Goal: Task Accomplishment & Management: Manage account settings

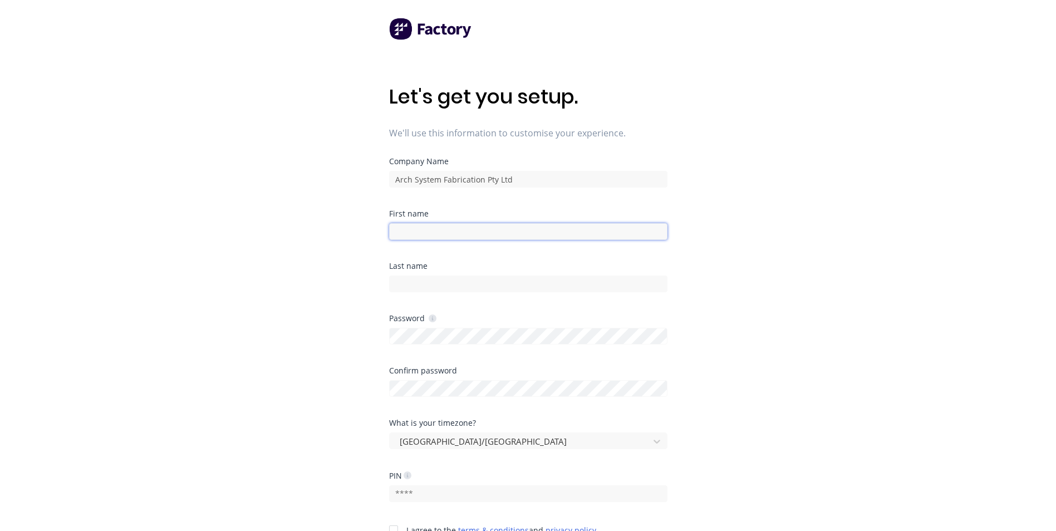
drag, startPoint x: 0, startPoint y: 0, endPoint x: 437, endPoint y: 232, distance: 494.4
click at [437, 232] on input at bounding box center [528, 231] width 278 height 17
type input "d"
type input "[PERSON_NAME]"
click at [424, 283] on input at bounding box center [528, 283] width 278 height 17
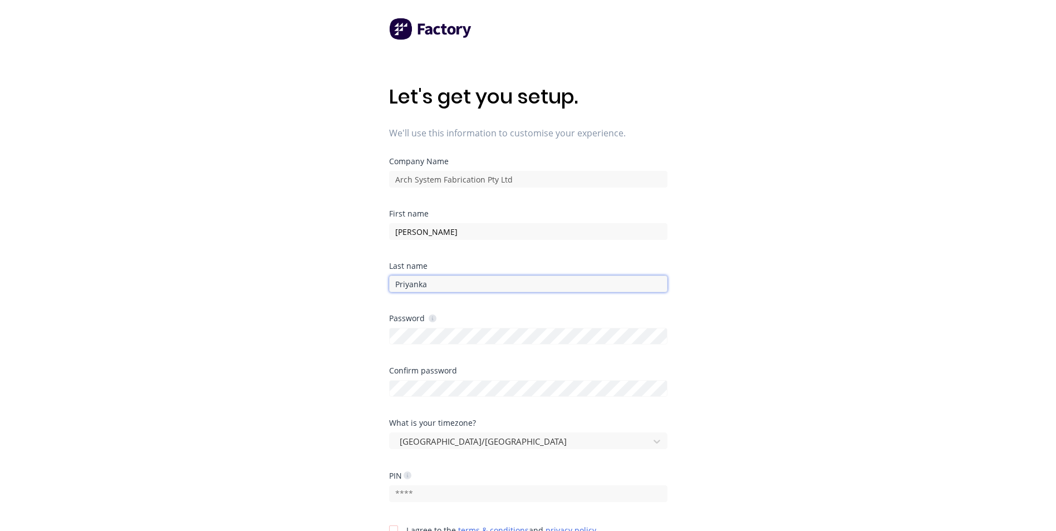
type input "Priyanka"
click at [300, 361] on div "Let's get you setup. We'll use this information to customise your experience. C…" at bounding box center [528, 287] width 1056 height 575
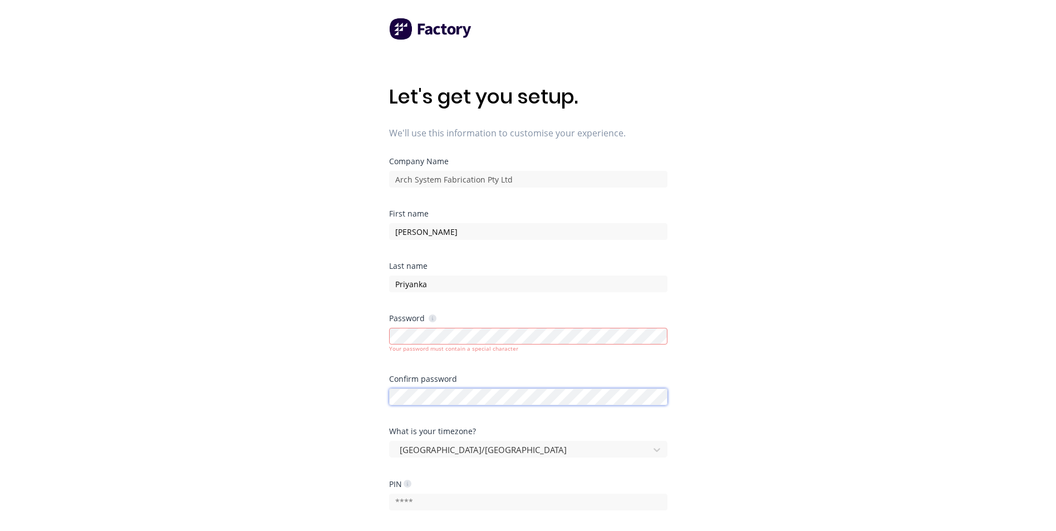
click at [302, 415] on div "Let's get you setup. We'll use this information to customise your experience. C…" at bounding box center [528, 287] width 1056 height 575
click at [319, 351] on div "Let's get you setup. We'll use this information to customise your experience. C…" at bounding box center [528, 287] width 1056 height 575
click at [536, 370] on div "Password Your password must contain a special character" at bounding box center [528, 344] width 278 height 61
click at [462, 397] on div "Your password and confirm password do not match" at bounding box center [528, 401] width 278 height 8
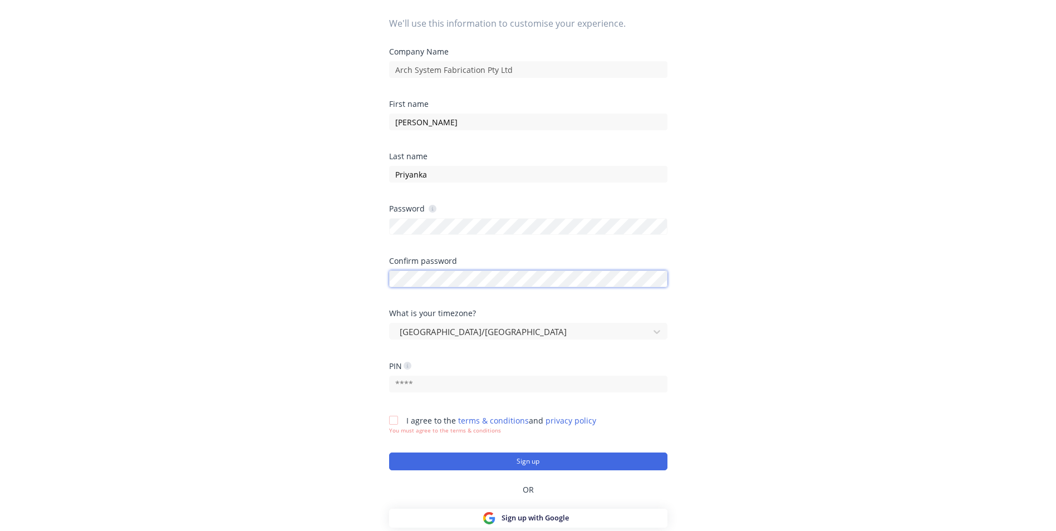
scroll to position [111, 0]
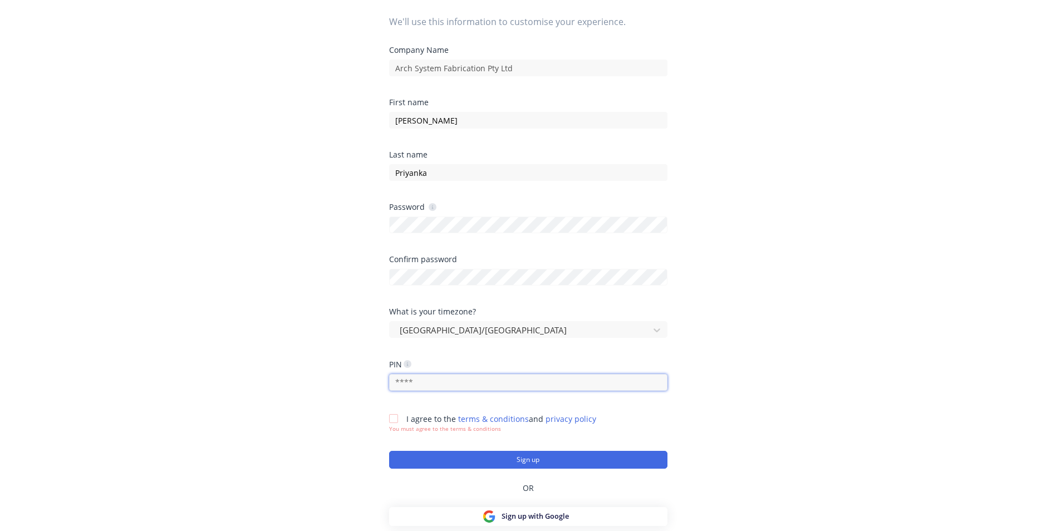
drag, startPoint x: 455, startPoint y: 386, endPoint x: 403, endPoint y: 390, distance: 52.4
click at [403, 390] on input "text" at bounding box center [528, 382] width 278 height 17
type input "3766"
click at [395, 417] on div at bounding box center [393, 418] width 22 height 22
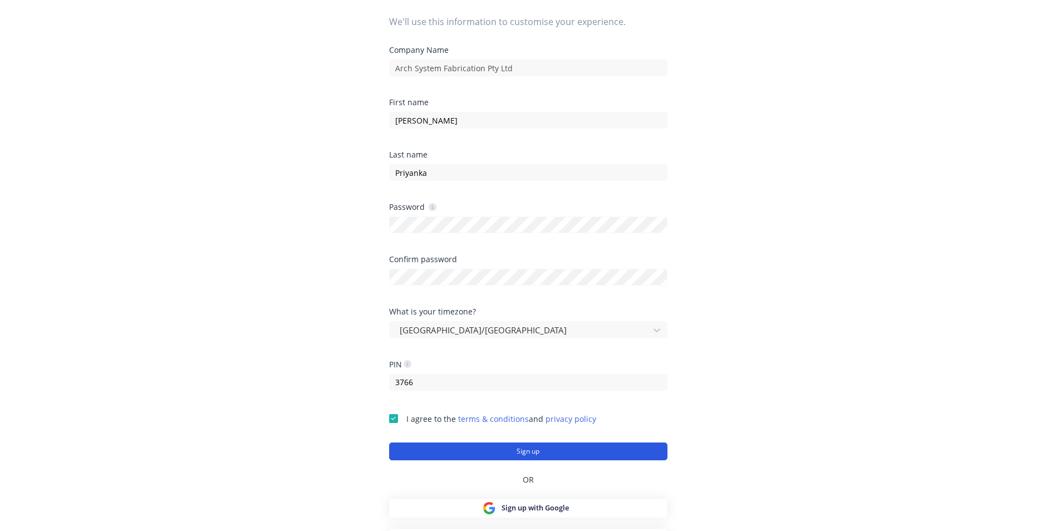
click at [525, 455] on button "Sign up" at bounding box center [528, 451] width 278 height 18
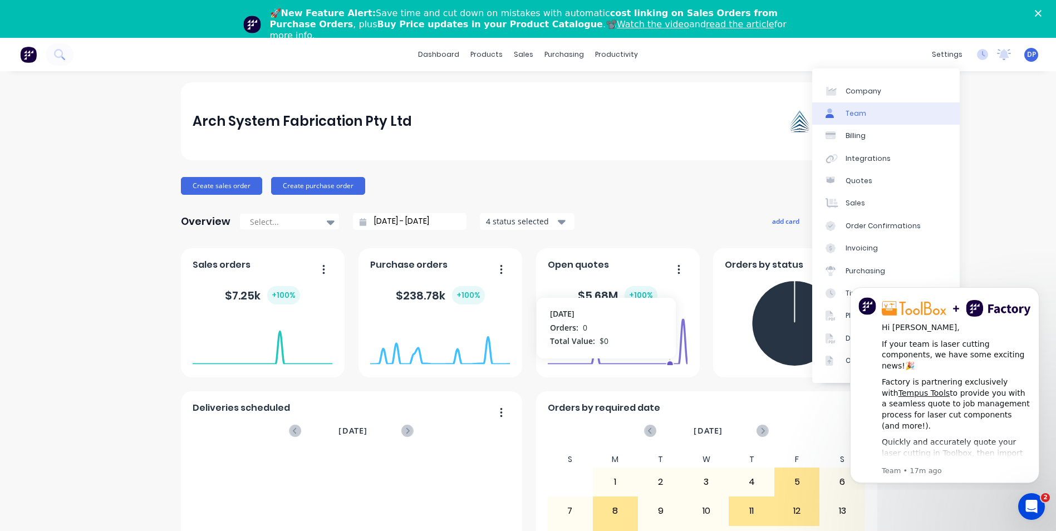
click at [866, 115] on link "Team" at bounding box center [885, 113] width 147 height 22
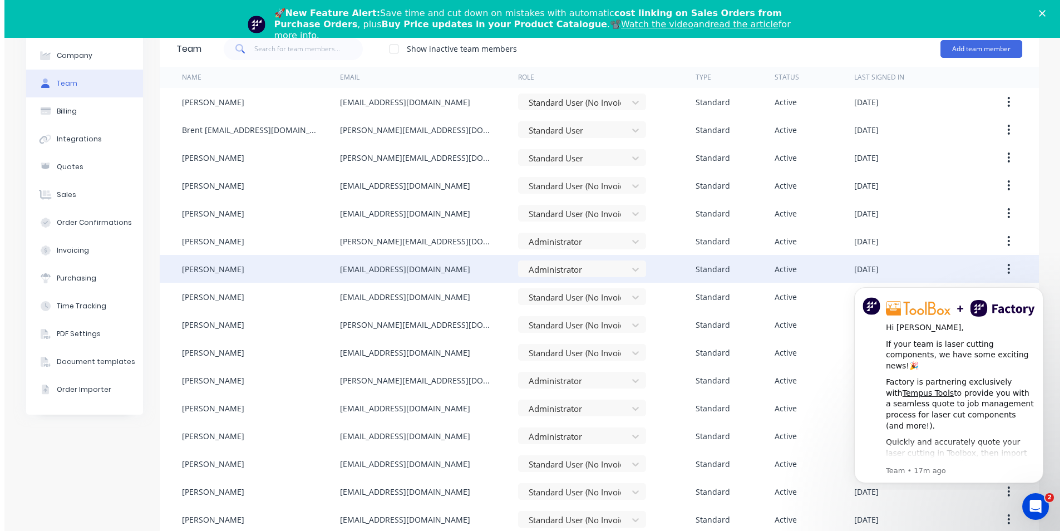
scroll to position [27, 0]
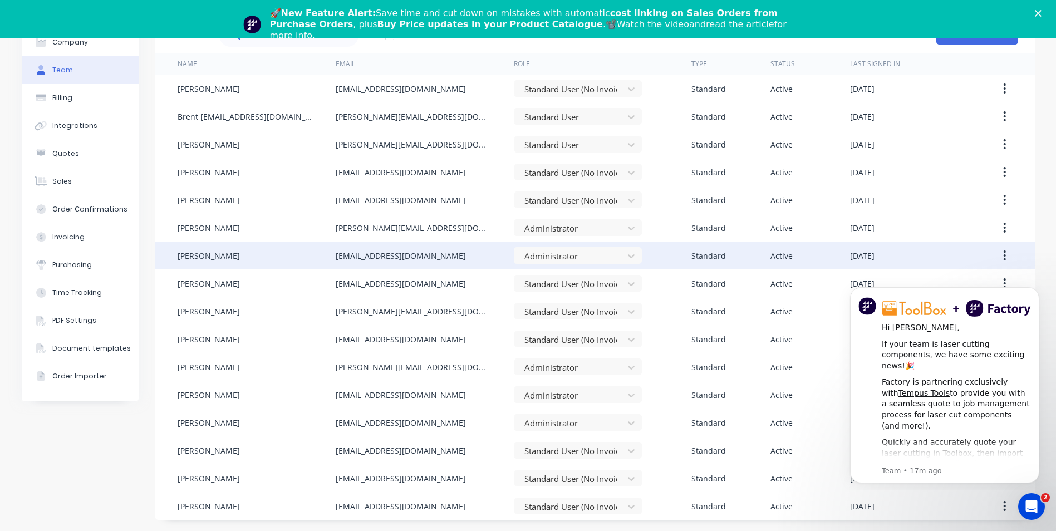
click at [1003, 255] on icon "button" at bounding box center [1004, 255] width 2 height 10
click at [1003, 255] on icon "button" at bounding box center [1004, 255] width 3 height 12
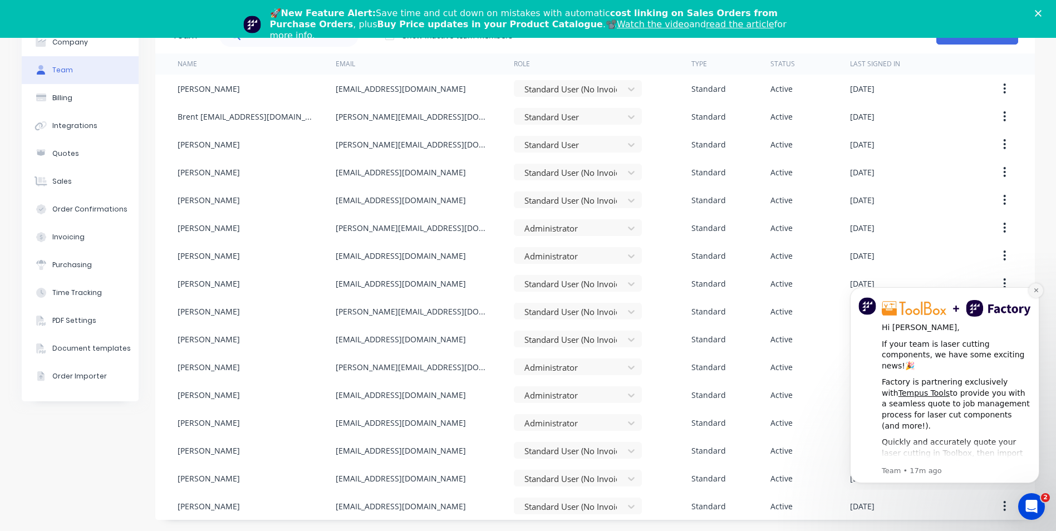
drag, startPoint x: 1038, startPoint y: 289, endPoint x: 1873, endPoint y: 568, distance: 880.8
click at [1038, 289] on icon "Dismiss notification" at bounding box center [1036, 290] width 6 height 6
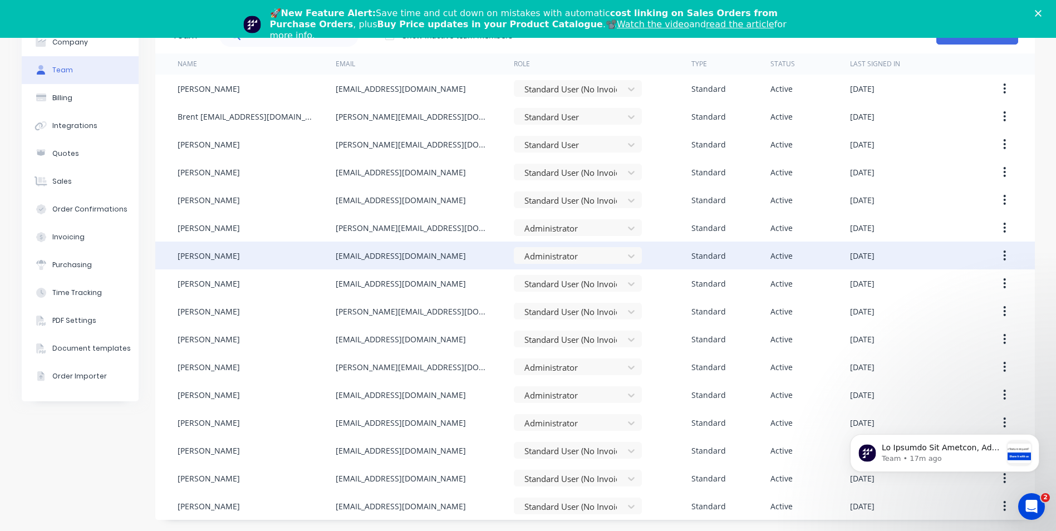
click at [1008, 259] on button "button" at bounding box center [1004, 255] width 26 height 20
click at [951, 288] on div "Edit" at bounding box center [965, 285] width 86 height 16
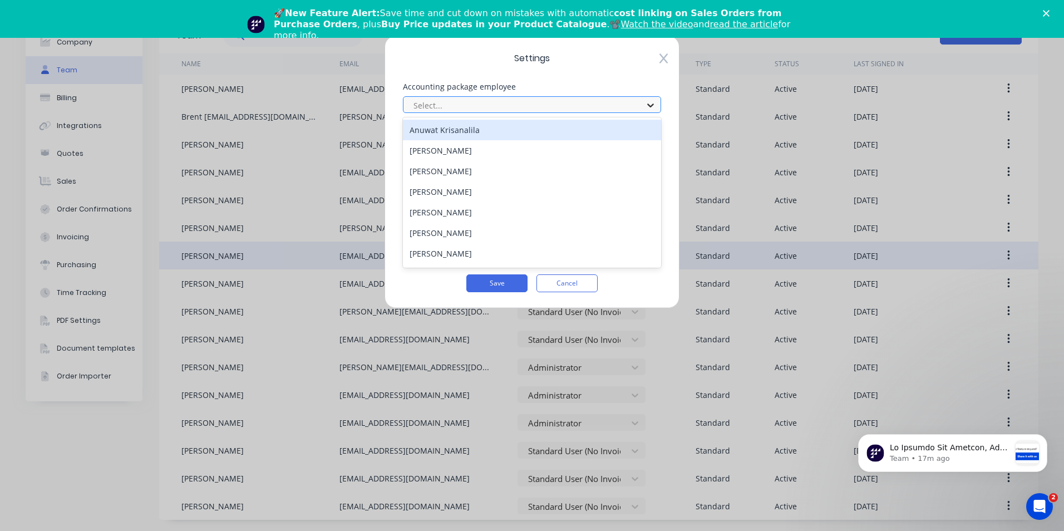
click at [651, 105] on icon at bounding box center [650, 105] width 11 height 11
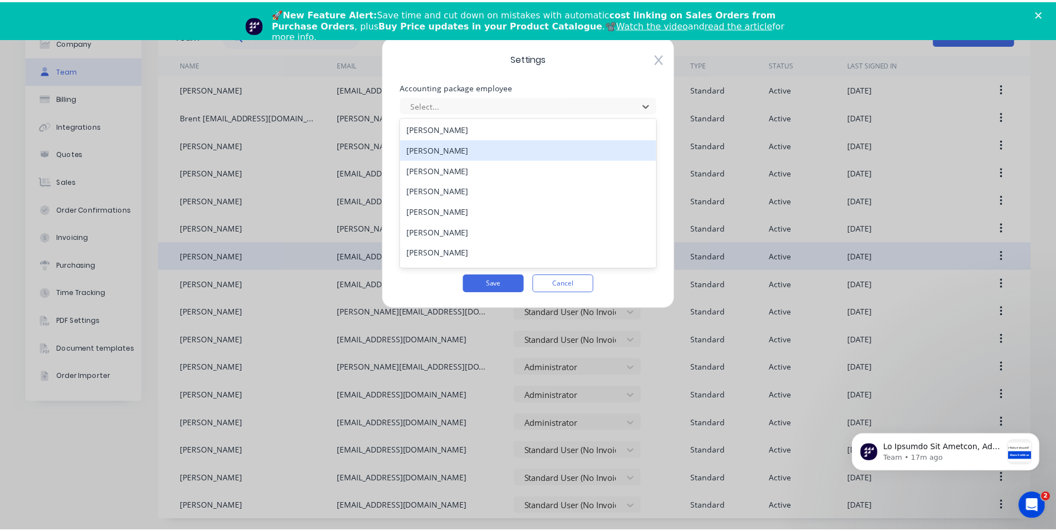
scroll to position [0, 0]
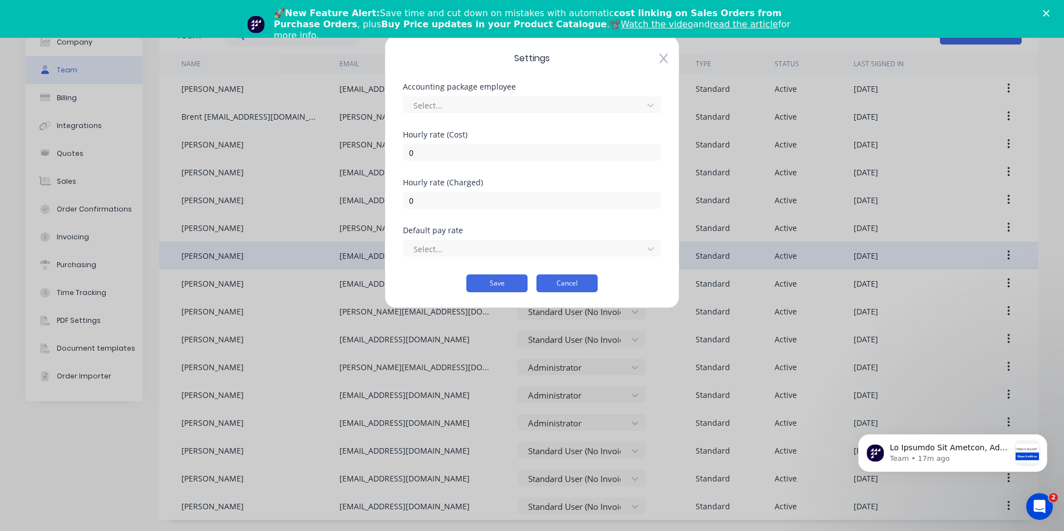
click at [563, 283] on button "Cancel" at bounding box center [566, 283] width 61 height 18
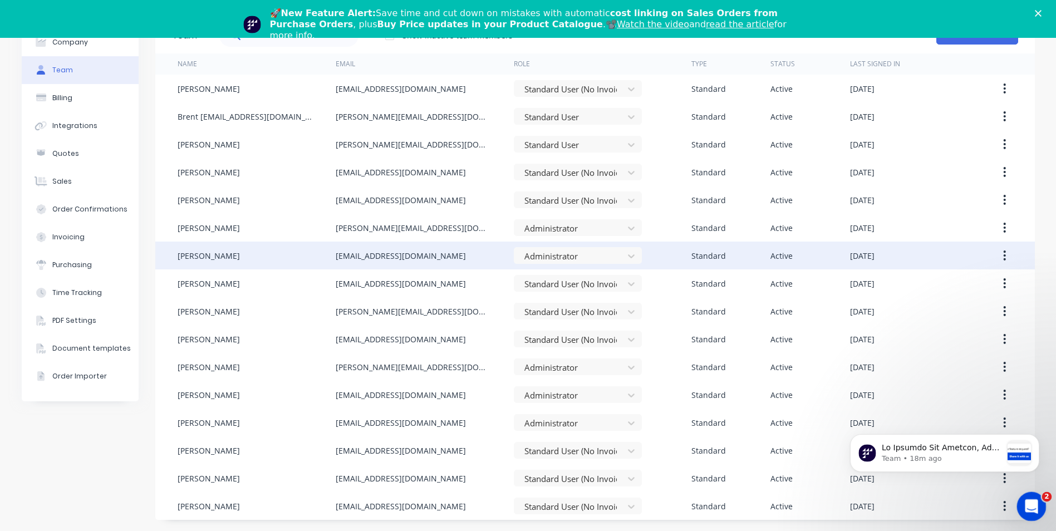
click at [1027, 498] on icon "Open Intercom Messenger" at bounding box center [1030, 505] width 18 height 18
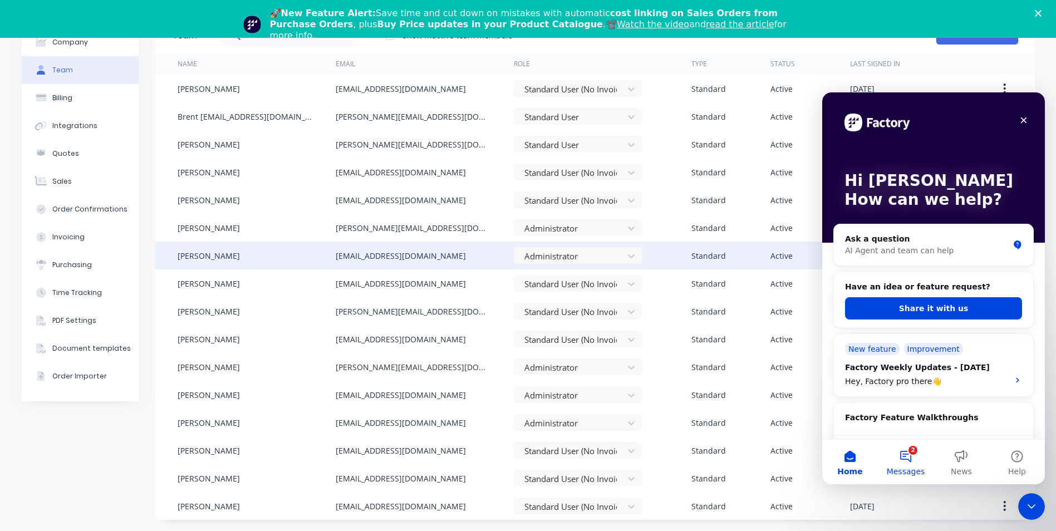
click at [903, 453] on button "2 Messages" at bounding box center [906, 462] width 56 height 45
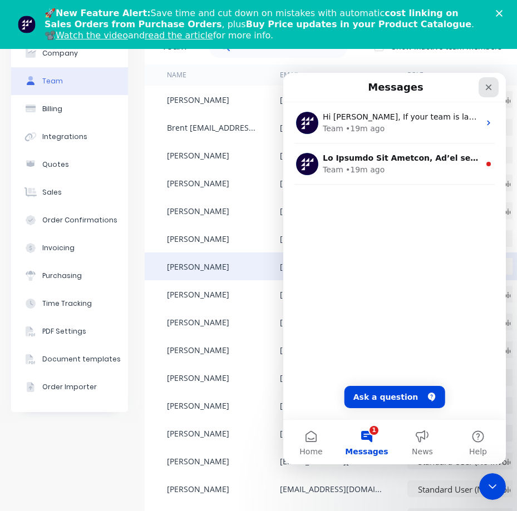
click at [488, 82] on div "Close" at bounding box center [489, 87] width 20 height 20
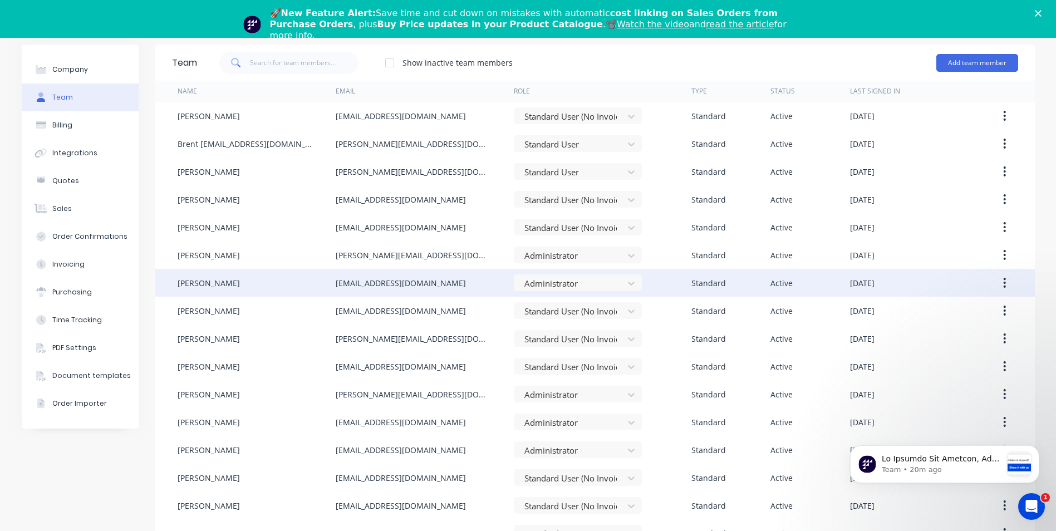
click at [1049, 9] on div "🚀 New Feature Alert: Save time and cut down on mistakes with automatic cost lin…" at bounding box center [528, 24] width 1056 height 40
click at [1045, 7] on div "🚀 New Feature Alert: Save time and cut down on mistakes with automatic cost lin…" at bounding box center [528, 24] width 1056 height 40
click at [1041, 11] on polygon "Close" at bounding box center [1038, 13] width 7 height 7
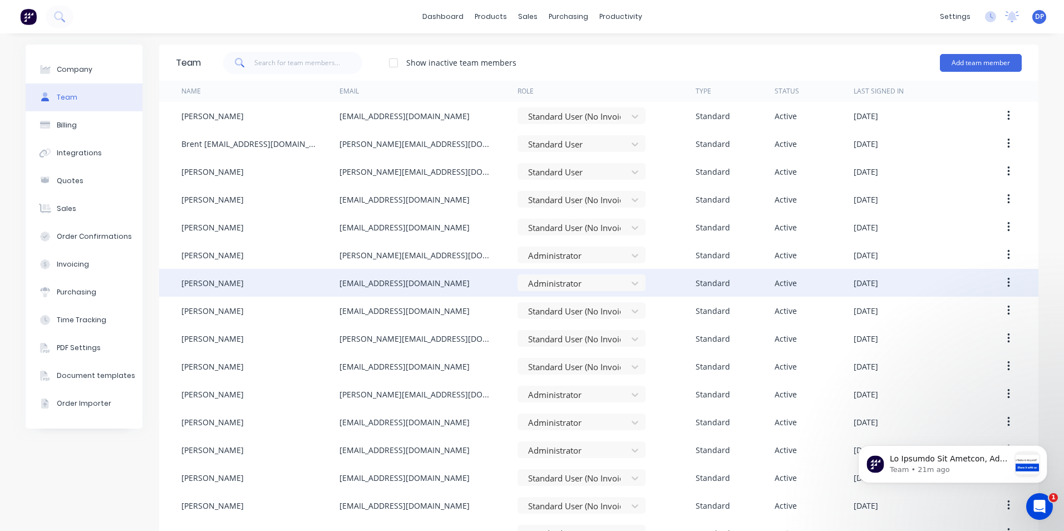
click at [1035, 20] on span "DP" at bounding box center [1039, 17] width 9 height 10
click at [930, 118] on div "Profile" at bounding box center [941, 117] width 22 height 10
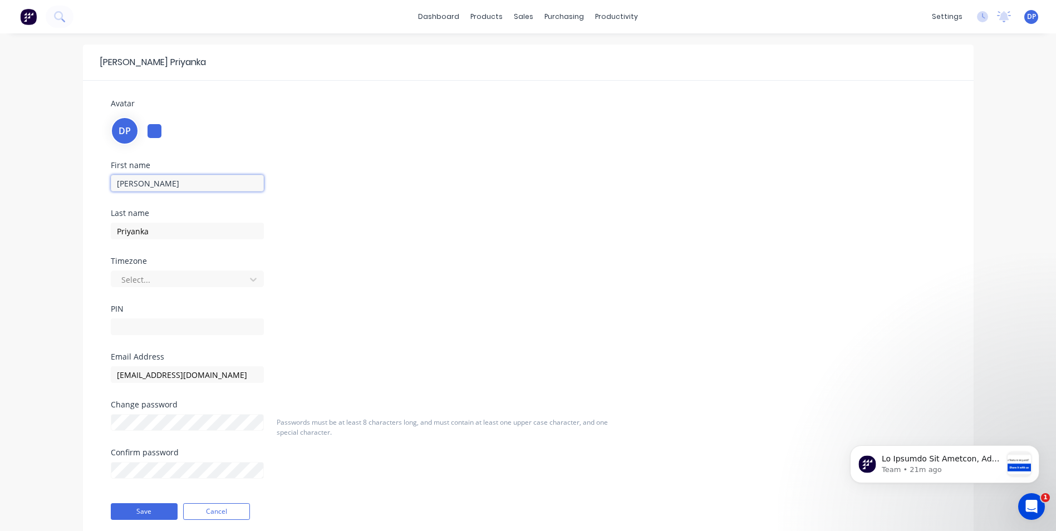
click at [169, 180] on input "[PERSON_NAME]" at bounding box center [187, 183] width 153 height 17
type input "[PERSON_NAME]"
drag, startPoint x: 329, startPoint y: 270, endPoint x: 306, endPoint y: 280, distance: 25.4
click at [329, 270] on div "Select..." at bounding box center [244, 277] width 267 height 19
click at [135, 509] on button "Save" at bounding box center [144, 511] width 67 height 17
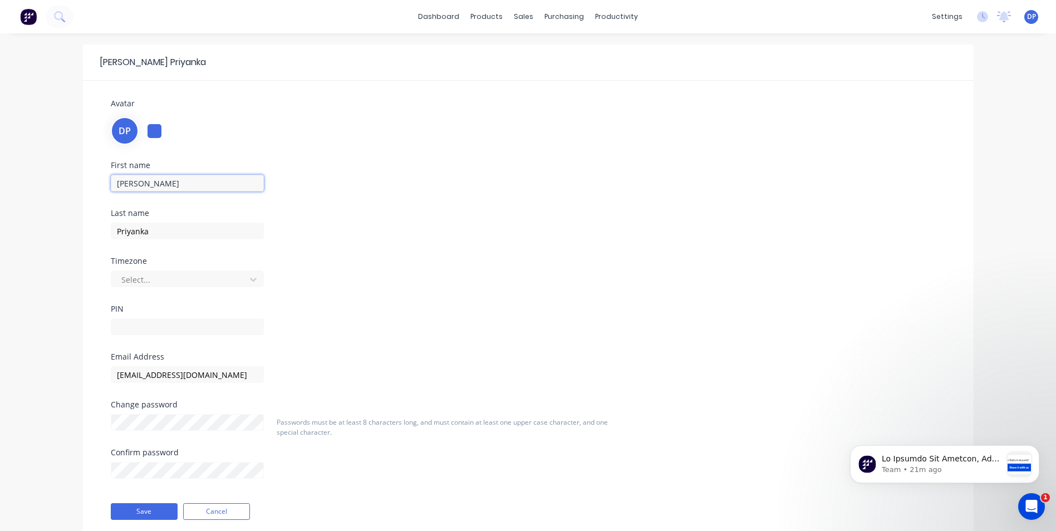
click at [166, 186] on input "[PERSON_NAME]" at bounding box center [187, 183] width 153 height 17
type input "[PERSON_NAME]"
click at [310, 249] on div "Last name [PERSON_NAME]" at bounding box center [244, 233] width 267 height 48
click at [139, 514] on button "Save" at bounding box center [144, 511] width 67 height 17
click at [170, 187] on input "[PERSON_NAME]" at bounding box center [187, 183] width 153 height 17
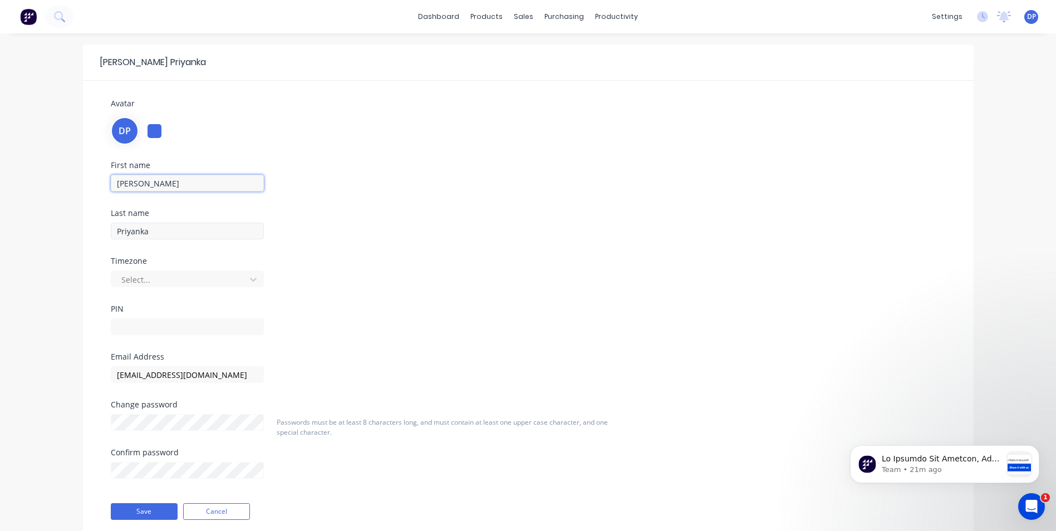
type input "[PERSON_NAME]"
click at [116, 227] on input "Priyanka" at bounding box center [187, 231] width 153 height 17
click at [130, 274] on div at bounding box center [180, 280] width 120 height 14
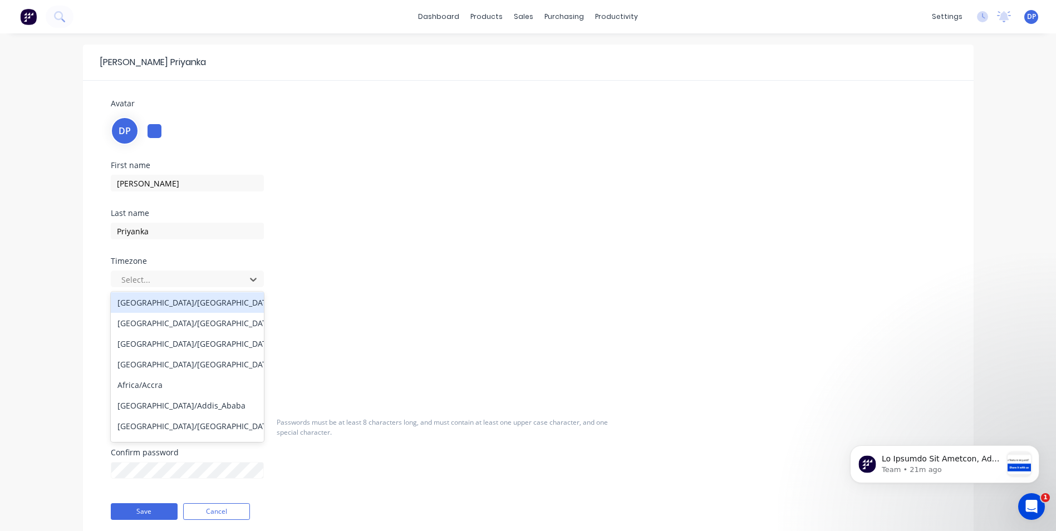
scroll to position [167, 0]
click at [176, 346] on div "[GEOGRAPHIC_DATA]/[GEOGRAPHIC_DATA]" at bounding box center [187, 343] width 153 height 21
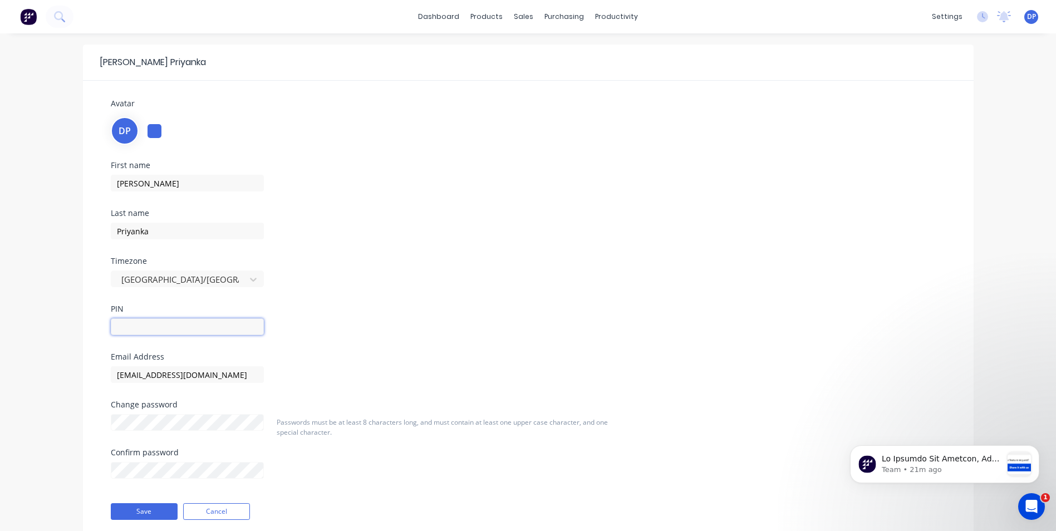
click at [164, 329] on input "text" at bounding box center [187, 326] width 153 height 17
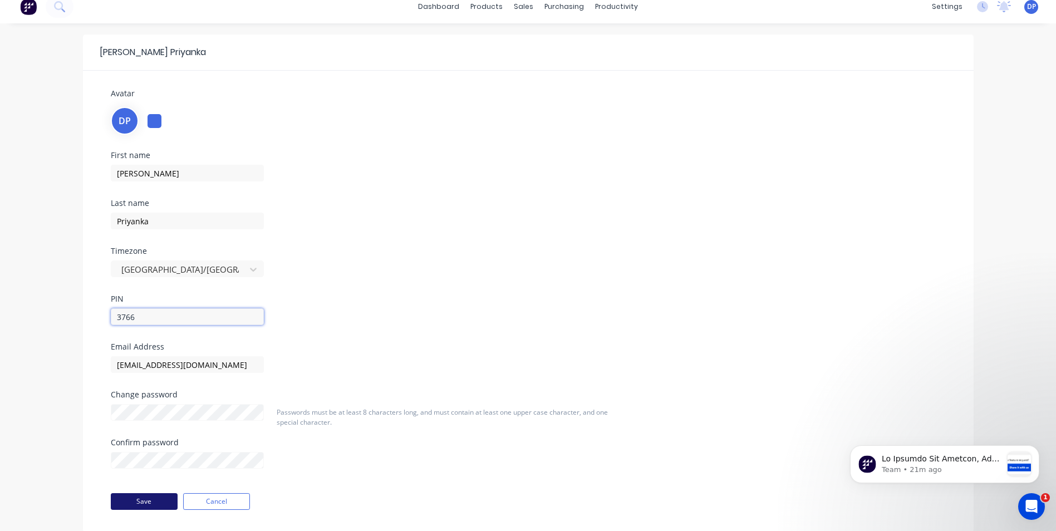
scroll to position [39, 0]
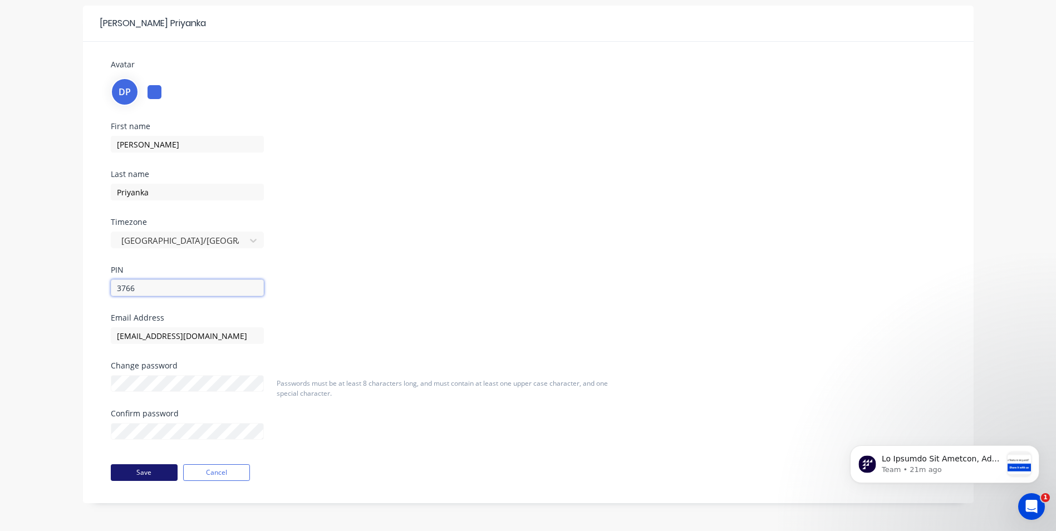
type input "3766"
click at [145, 472] on button "Save" at bounding box center [144, 472] width 67 height 17
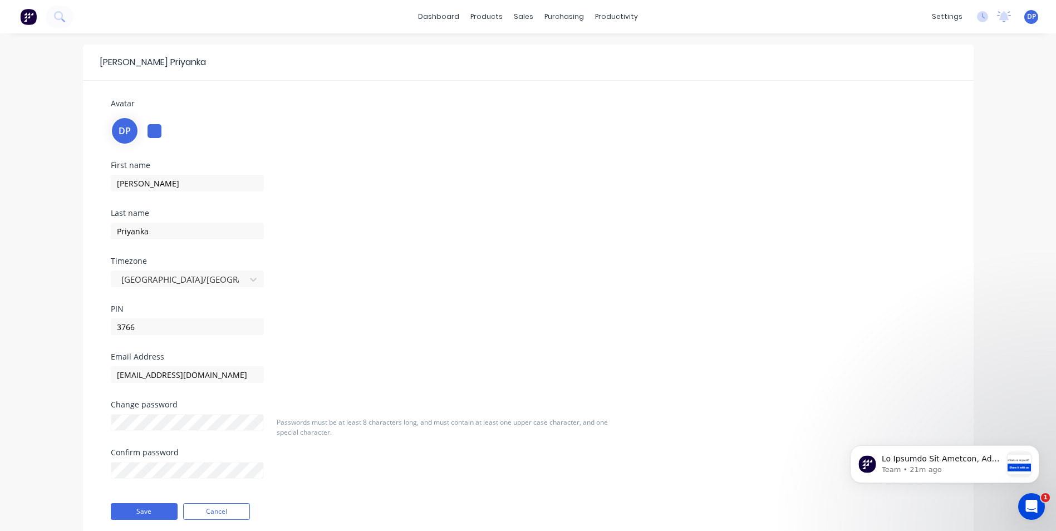
click at [326, 260] on div "Timezone" at bounding box center [244, 261] width 267 height 8
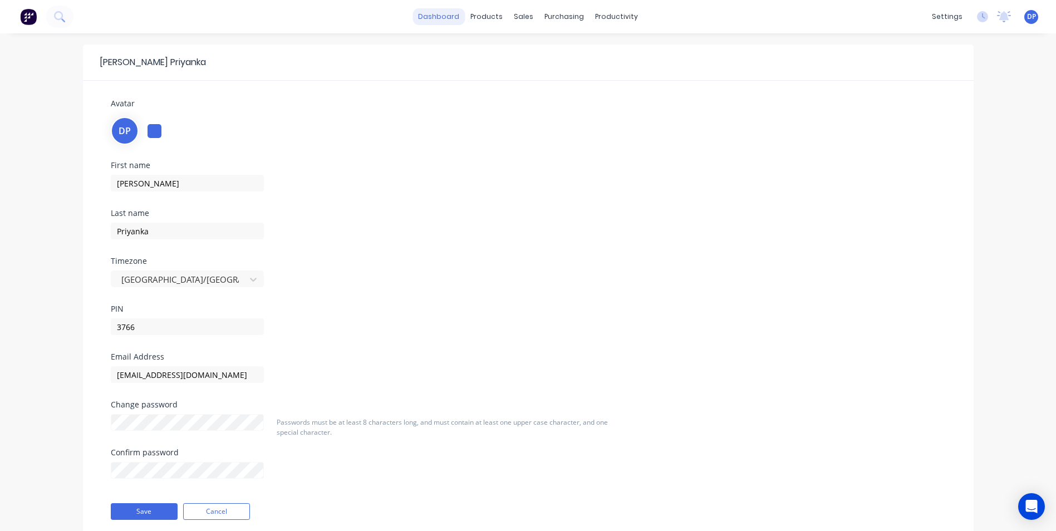
click at [440, 17] on link "dashboard" at bounding box center [438, 16] width 52 height 17
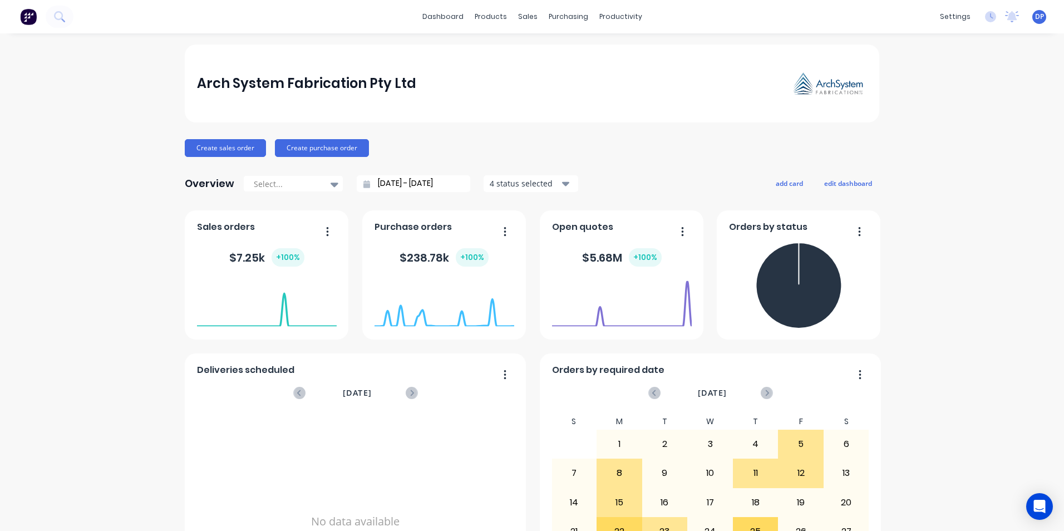
click at [109, 122] on div "Arch System Fabrication Pty Ltd Create sales order Create purchase order Overvi…" at bounding box center [532, 335] width 1064 height 581
